Goal: Transaction & Acquisition: Obtain resource

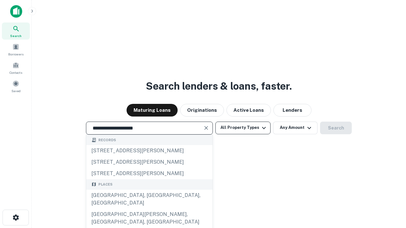
click at [149, 209] on div "[GEOGRAPHIC_DATA], [GEOGRAPHIC_DATA], [GEOGRAPHIC_DATA]" at bounding box center [149, 199] width 126 height 19
click at [243, 128] on button "All Property Types" at bounding box center [242, 128] width 55 height 13
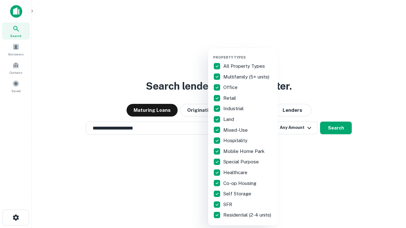
type input "**********"
click at [248, 53] on button "button" at bounding box center [248, 53] width 70 height 0
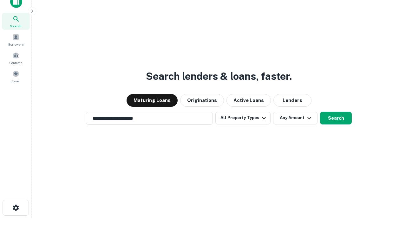
scroll to position [4, 76]
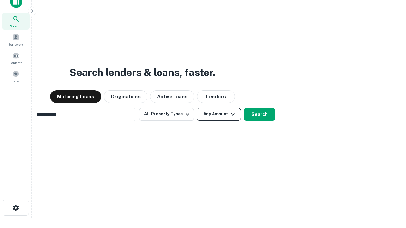
click at [197, 108] on button "Any Amount" at bounding box center [219, 114] width 44 height 13
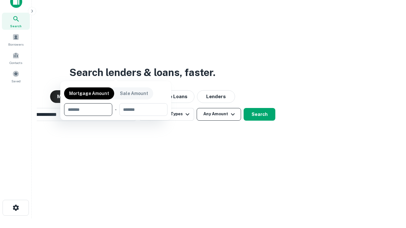
scroll to position [10, 0]
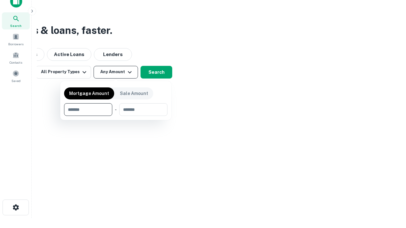
type input "*******"
click at [116, 116] on button "button" at bounding box center [115, 116] width 103 height 0
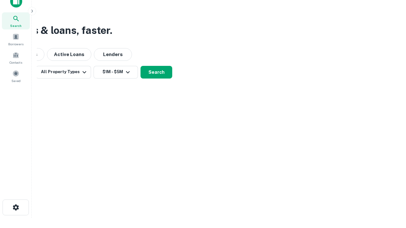
scroll to position [4, 117]
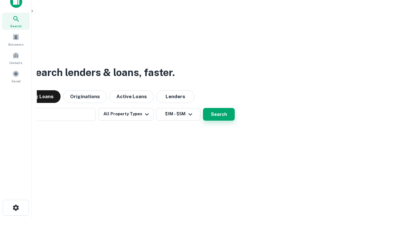
click at [203, 108] on button "Search" at bounding box center [219, 114] width 32 height 13
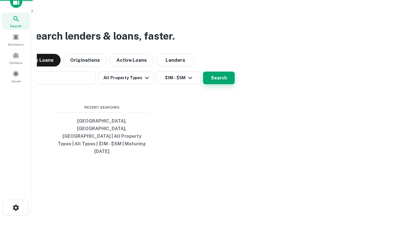
scroll to position [17, 180]
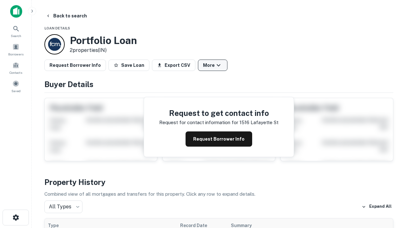
click at [213, 65] on button "More" at bounding box center [212, 65] width 29 height 11
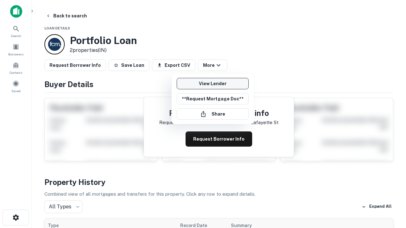
click at [213, 84] on link "View Lender" at bounding box center [213, 83] width 72 height 11
